Goal: Information Seeking & Learning: Learn about a topic

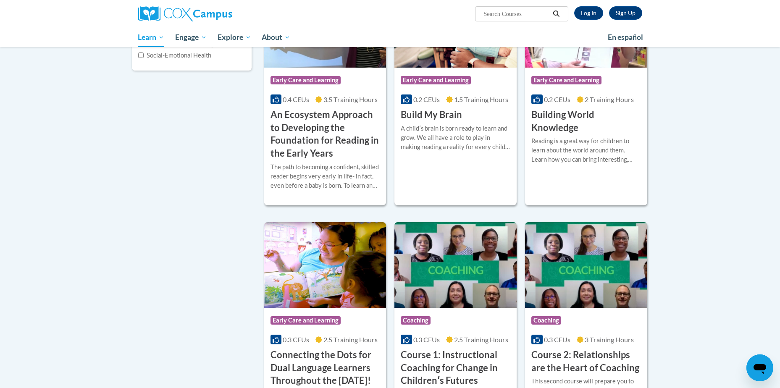
scroll to position [175, 0]
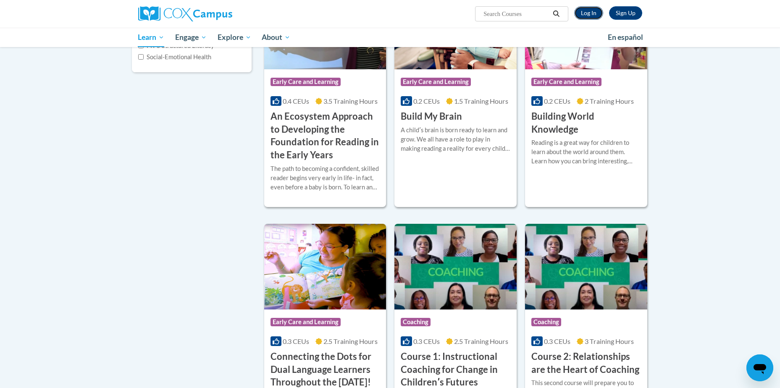
click at [587, 15] on link "Log In" at bounding box center [588, 12] width 29 height 13
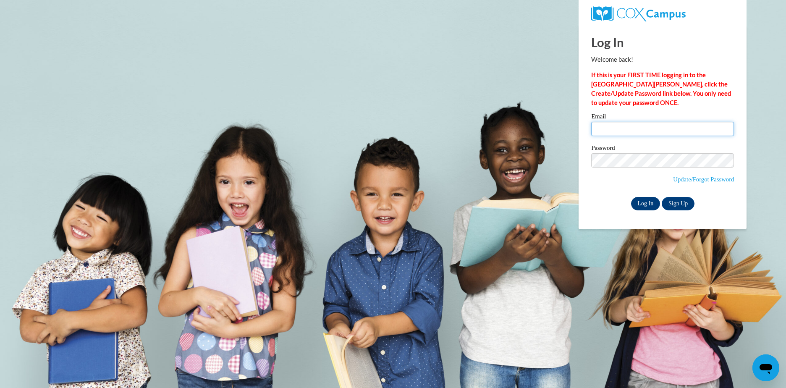
type input "[EMAIL_ADDRESS][DOMAIN_NAME]"
click at [642, 205] on input "Log In" at bounding box center [645, 203] width 29 height 13
click at [647, 203] on input "Log In" at bounding box center [645, 203] width 29 height 13
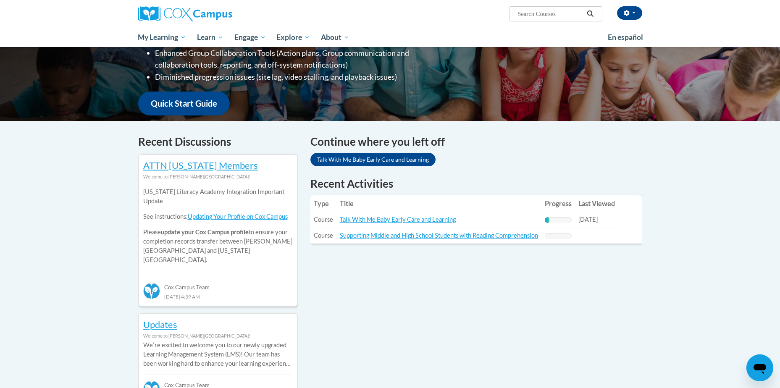
scroll to position [175, 0]
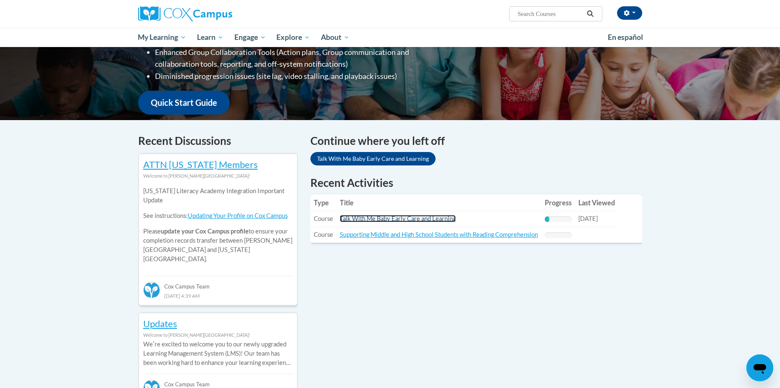
click at [373, 219] on link "Talk With Me Baby Early Care and Learning" at bounding box center [398, 218] width 116 height 7
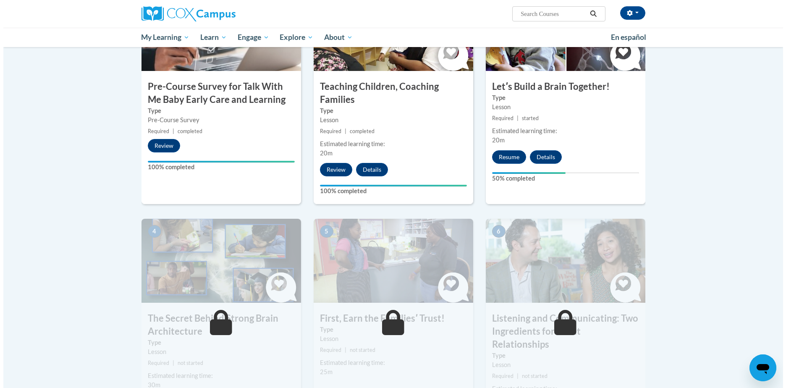
scroll to position [233, 0]
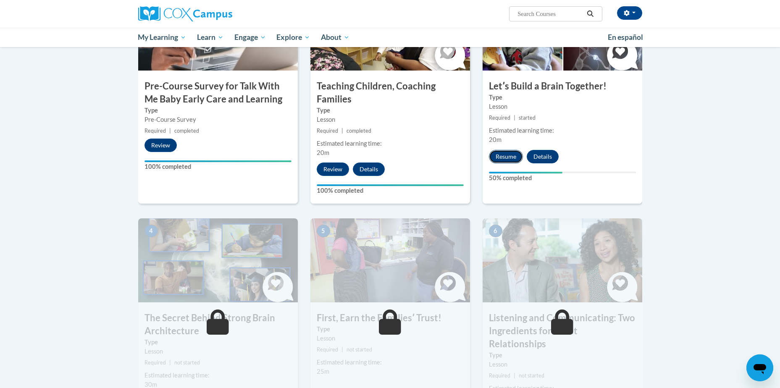
click at [506, 156] on button "Resume" at bounding box center [506, 156] width 34 height 13
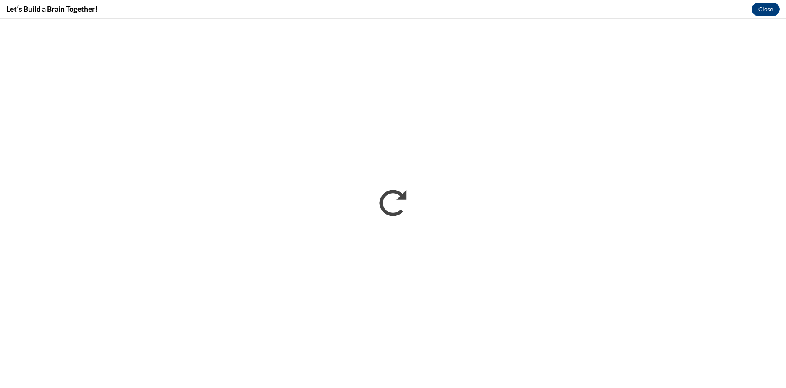
scroll to position [0, 0]
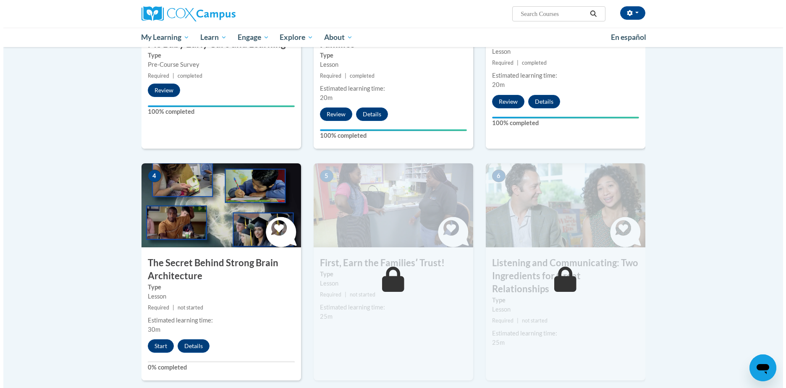
scroll to position [291, 0]
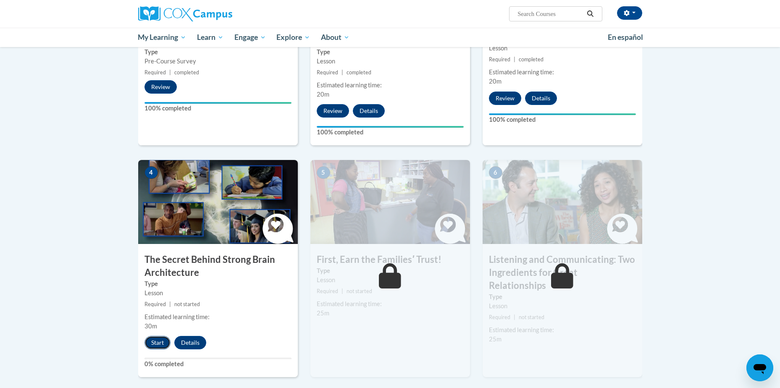
click at [160, 340] on button "Start" at bounding box center [157, 342] width 26 height 13
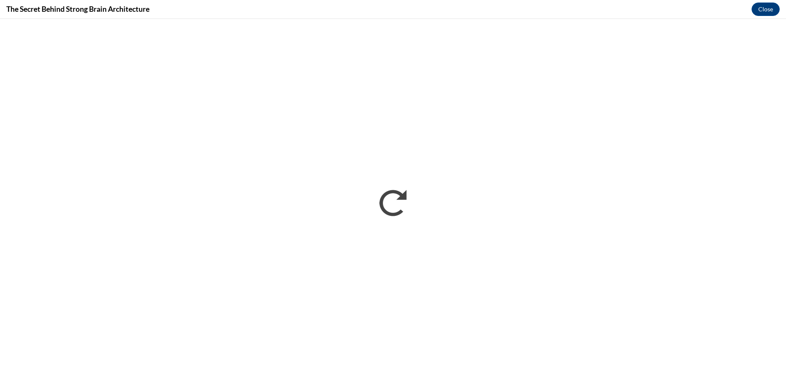
scroll to position [0, 0]
